Goal: Task Accomplishment & Management: Use online tool/utility

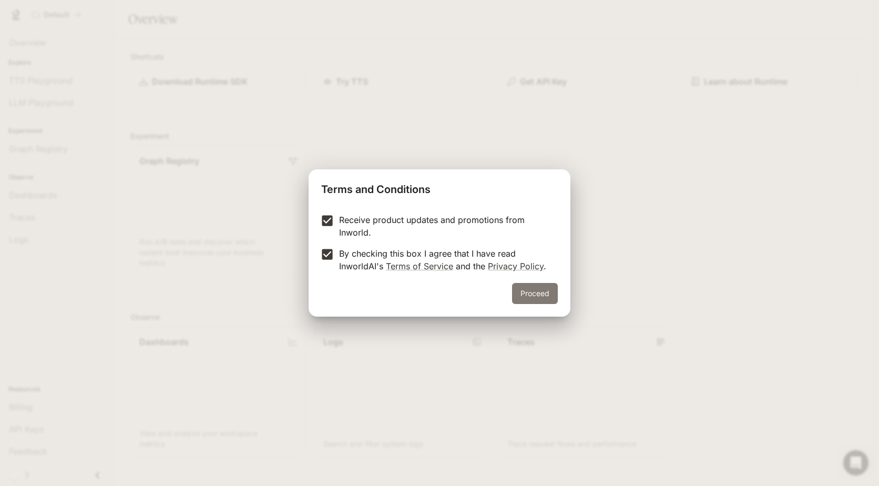
click at [531, 297] on button "Proceed" at bounding box center [535, 293] width 46 height 21
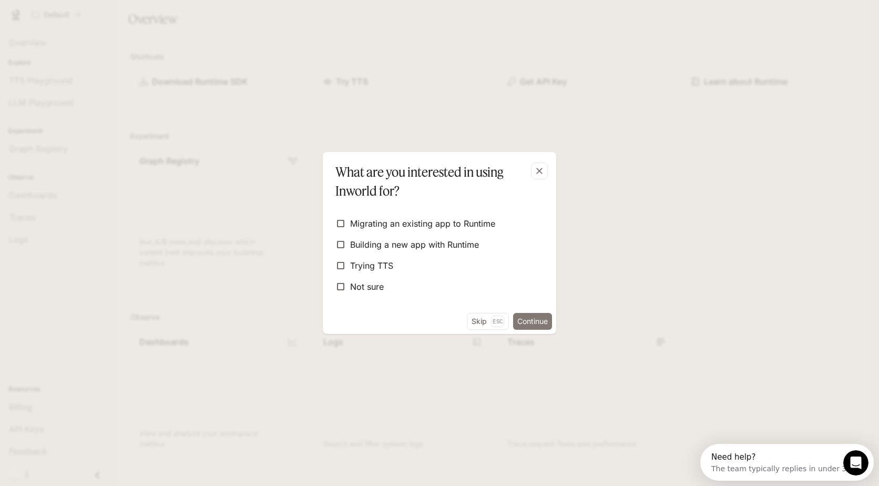
click at [521, 316] on button "Continue" at bounding box center [532, 321] width 39 height 17
click at [521, 316] on div "What are you interested in using Inworld for? Migrating an existing app to [GEO…" at bounding box center [439, 243] width 879 height 486
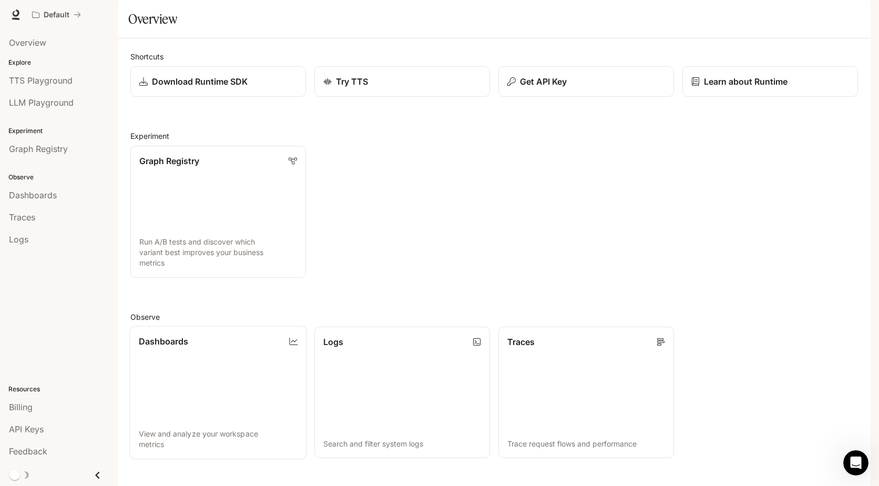
scroll to position [200, 0]
click at [45, 84] on span "TTS Playground" at bounding box center [41, 80] width 64 height 13
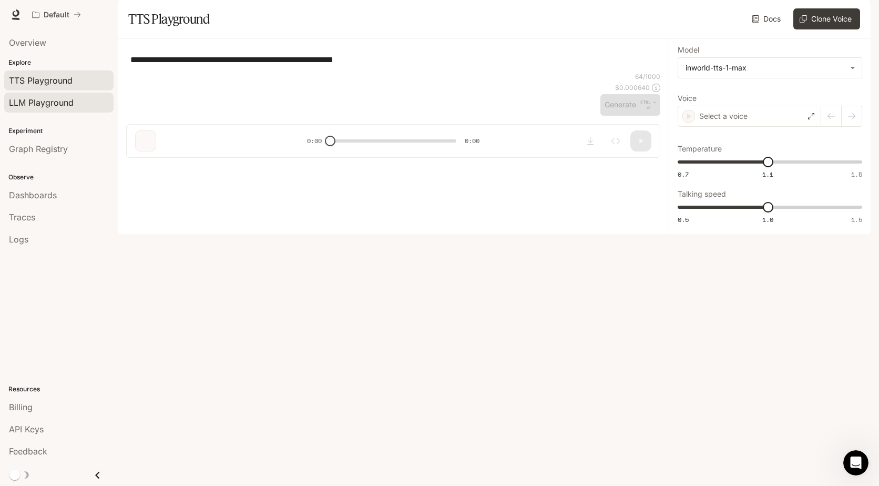
click at [40, 100] on span "LLM Playground" at bounding box center [41, 102] width 65 height 13
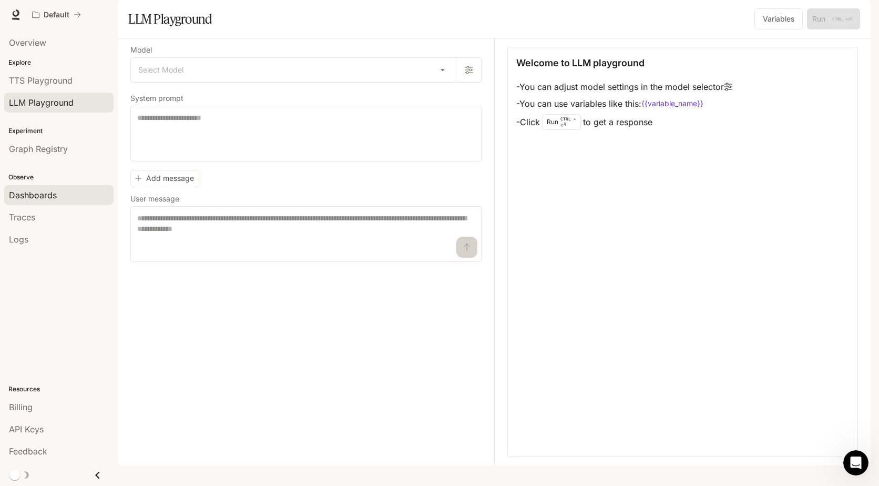
click at [52, 193] on span "Dashboards" at bounding box center [33, 195] width 48 height 13
click at [52, 193] on html "Skip to main content Default Runtime Runtime Documentation Documentation Portal…" at bounding box center [439, 243] width 879 height 486
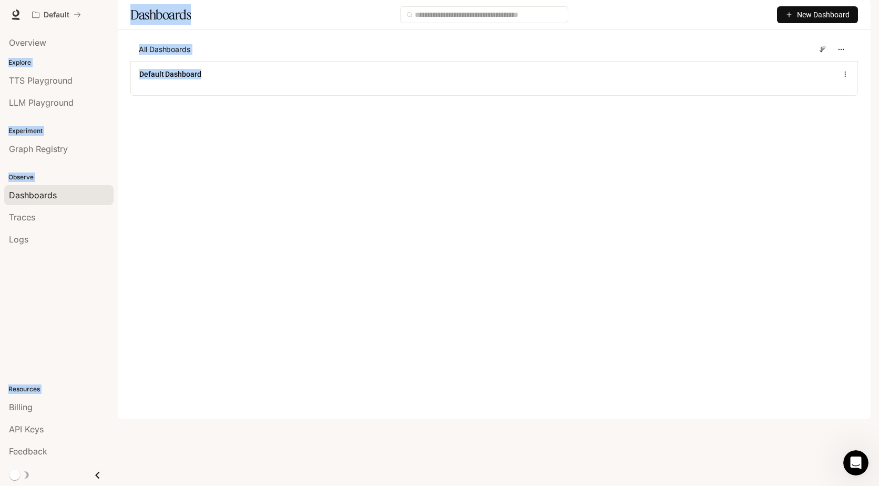
click at [280, 111] on main "Dashboards New Dashboard All Dashboards Default Dashboard" at bounding box center [494, 55] width 753 height 111
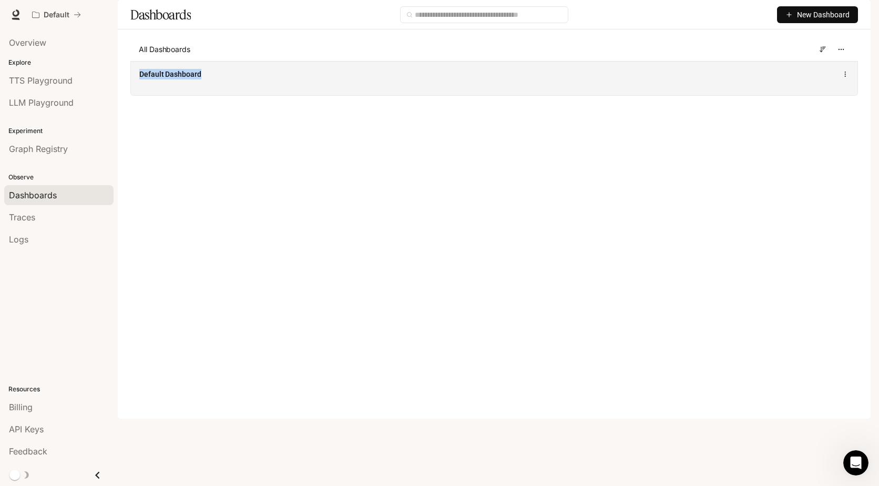
drag, startPoint x: 280, startPoint y: 248, endPoint x: 191, endPoint y: 113, distance: 161.9
click at [191, 95] on div "Default Dashboard" at bounding box center [494, 78] width 726 height 34
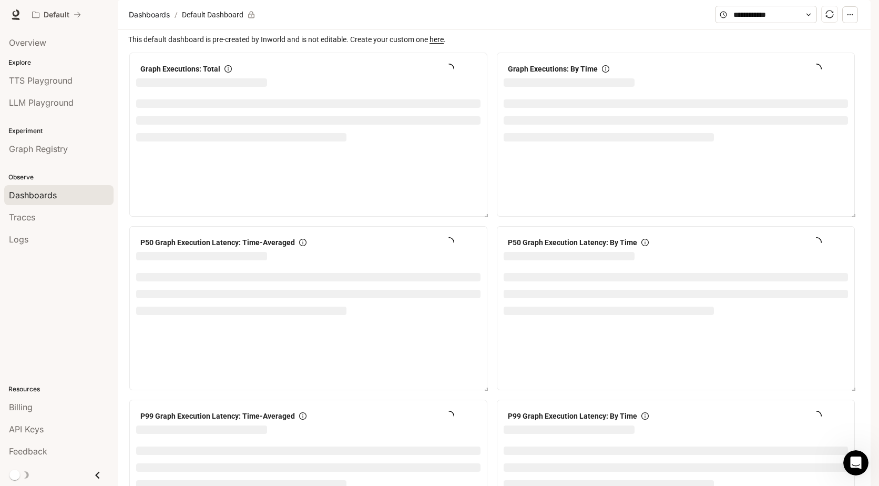
click at [428, 217] on div "Graph Executions: Total" at bounding box center [308, 135] width 358 height 164
click at [55, 194] on span "Dashboards" at bounding box center [33, 195] width 48 height 13
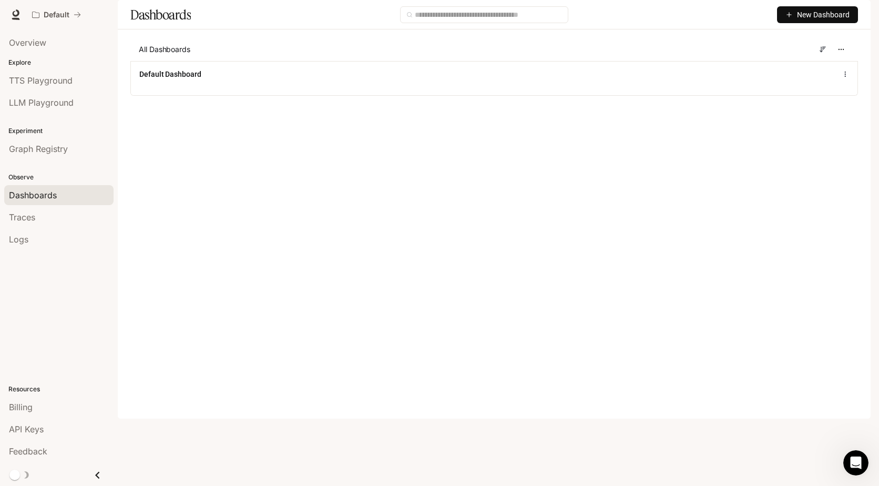
click at [798, 20] on span "New Dashboard" at bounding box center [823, 15] width 53 height 12
click at [797, 65] on div "Create dashboard" at bounding box center [804, 67] width 87 height 12
click at [797, 65] on div "Dashboards New Dashboard All Dashboards Default Dashboard" at bounding box center [494, 55] width 753 height 111
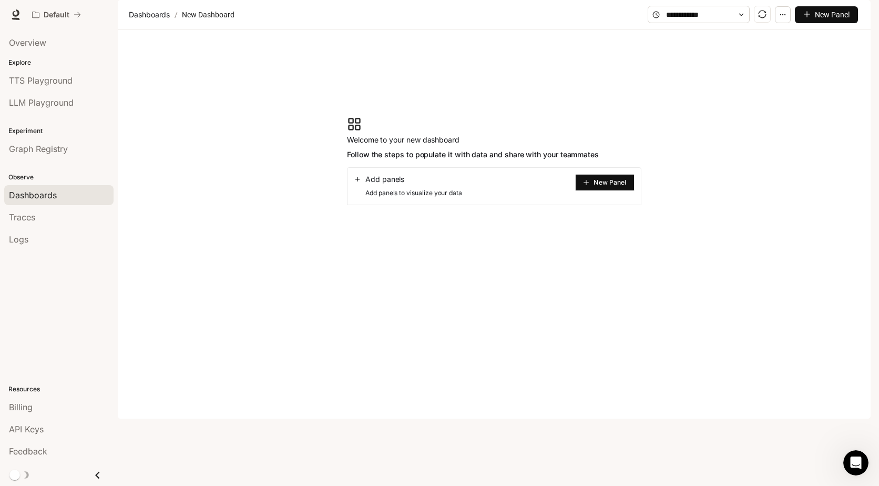
click at [594, 185] on span "New Panel" at bounding box center [609, 182] width 33 height 5
